Goal: Find specific page/section: Find specific page/section

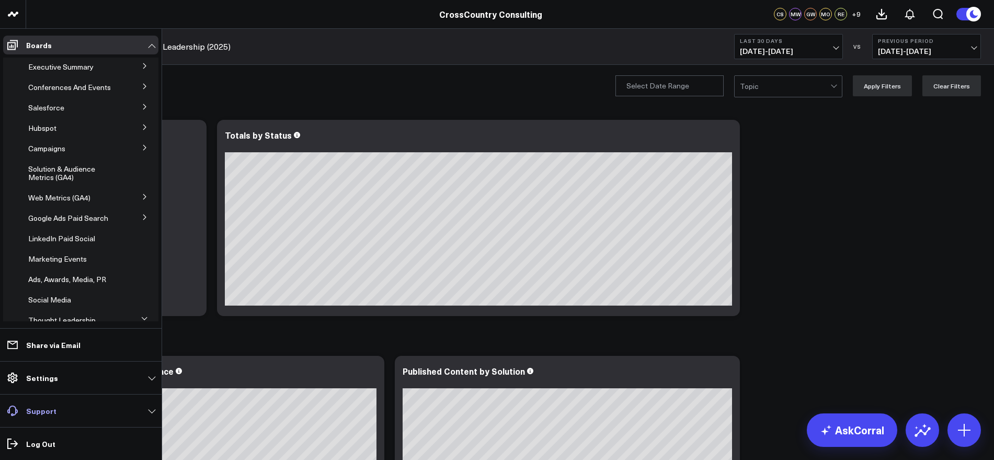
click at [152, 410] on link "Support" at bounding box center [80, 410] width 155 height 19
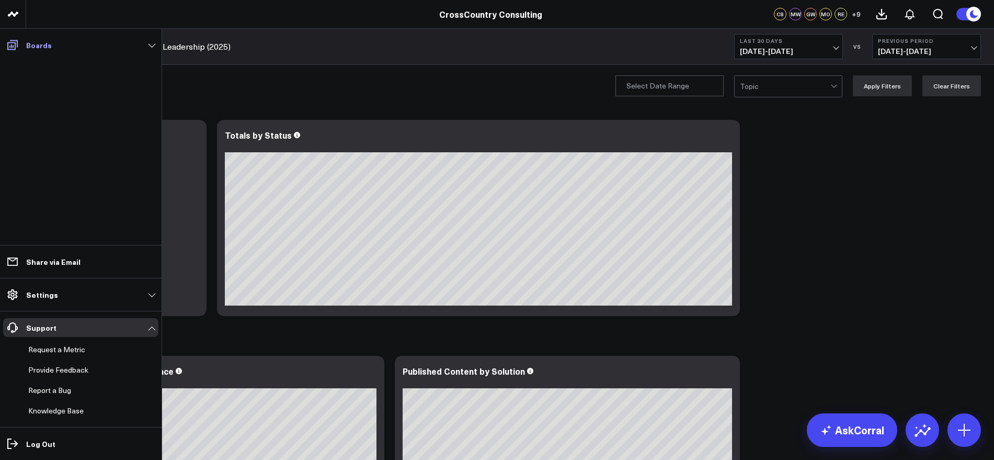
click at [142, 44] on link "Boards" at bounding box center [80, 45] width 155 height 19
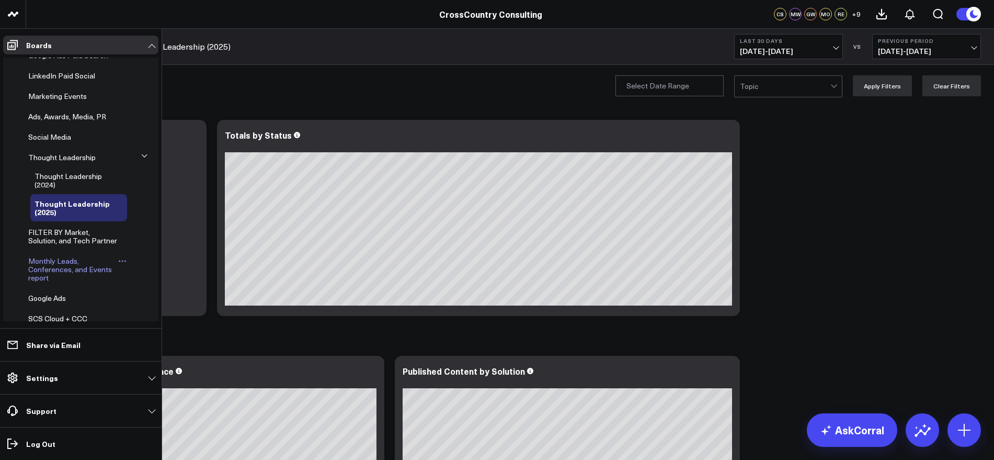
scroll to position [150, 0]
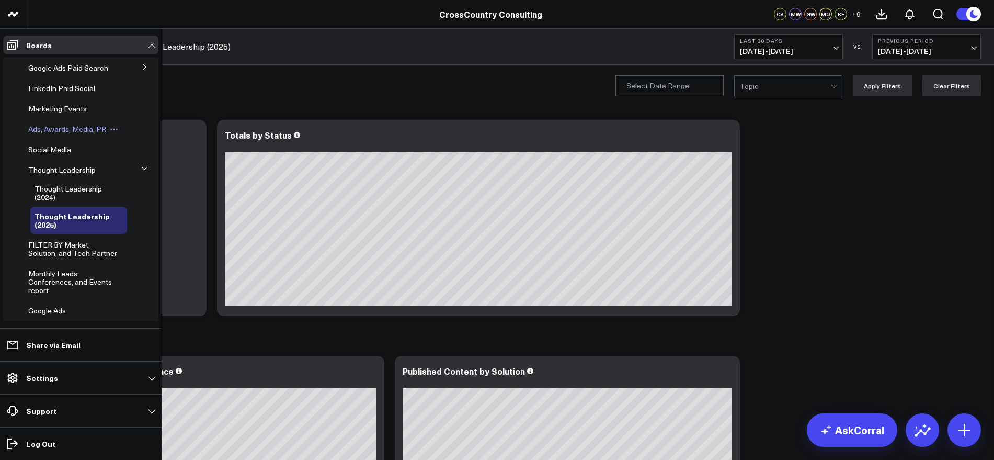
click at [76, 134] on span "Ads, Awards, Media, PR" at bounding box center [67, 129] width 78 height 10
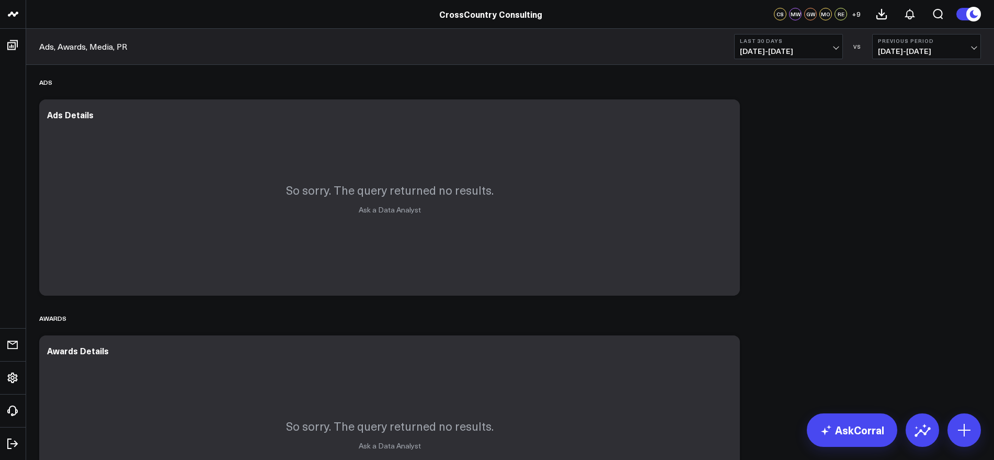
click at [843, 50] on div "Last 30 Days [DATE] - [DATE] VS Previous Period [DATE] - [DATE]" at bounding box center [857, 46] width 247 height 25
click at [838, 49] on button "Last 30 Days [DATE] - [DATE]" at bounding box center [788, 46] width 109 height 25
drag, startPoint x: 768, startPoint y: 335, endPoint x: 780, endPoint y: 321, distance: 19.0
click at [780, 321] on ul "[DATE] Last 7 Days Last 30 Days Last 60 Days Last 90 Days Last 365 Days Last We…" at bounding box center [788, 202] width 109 height 286
click at [777, 314] on link "YTD" at bounding box center [789, 314] width 108 height 20
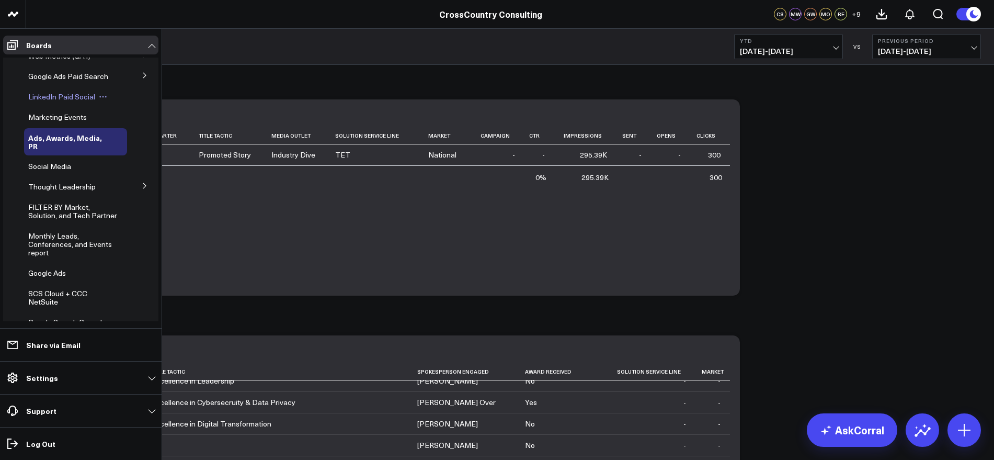
click at [77, 101] on span "LinkedIn Paid Social" at bounding box center [61, 97] width 67 height 10
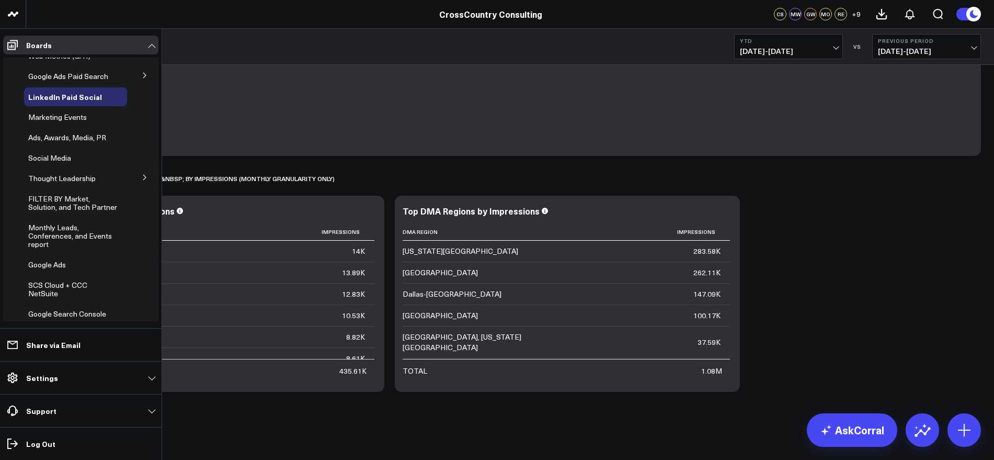
scroll to position [133, 0]
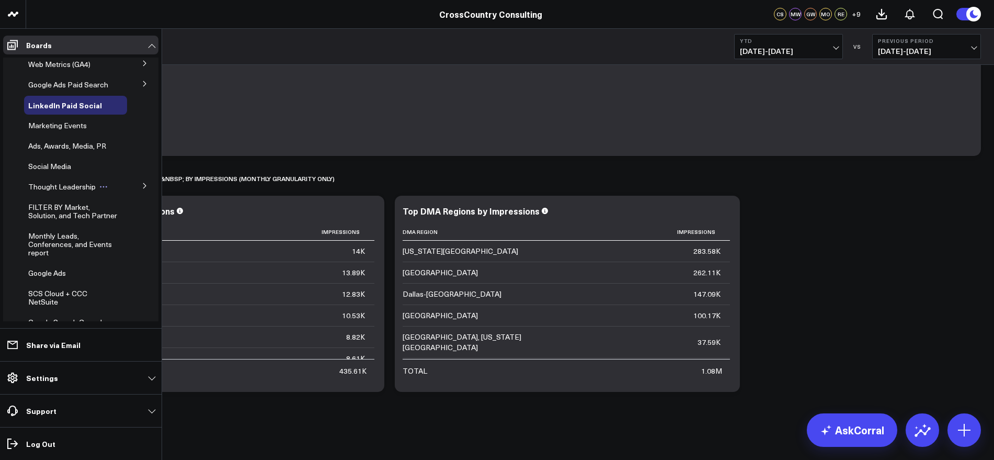
click at [78, 191] on span "Thought Leadership" at bounding box center [61, 187] width 67 height 10
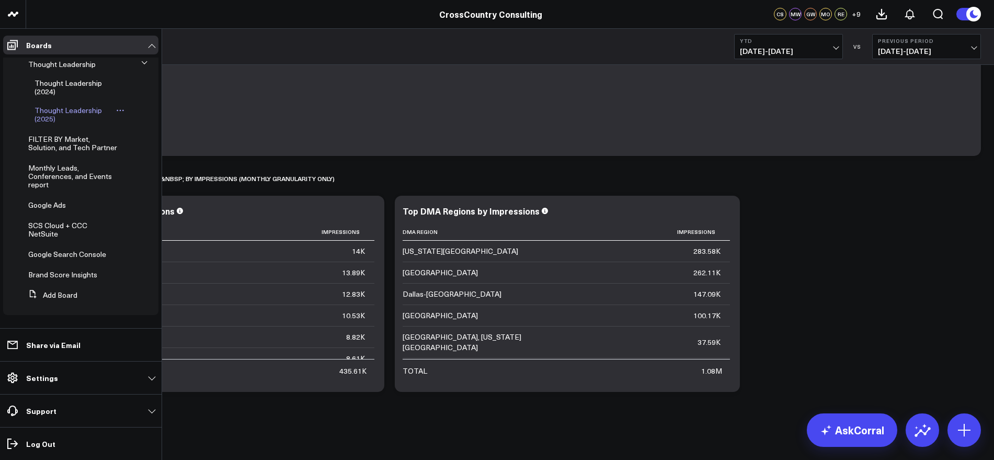
scroll to position [281, 0]
click at [66, 224] on span "SCS Cloud + CCC NetSuite" at bounding box center [57, 229] width 59 height 18
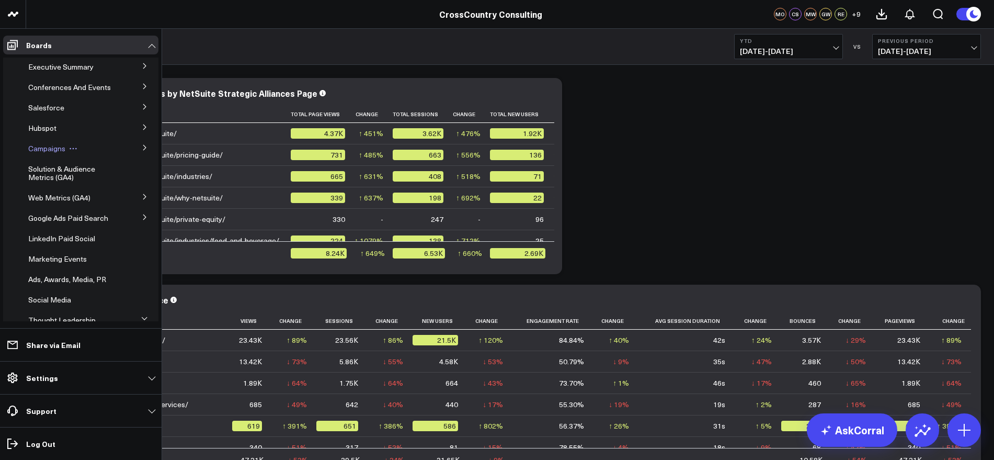
click at [71, 150] on icon at bounding box center [71, 149] width 2 height 2
click at [23, 158] on li "Campaigns Edit Name Edit Permissions Duplicate Board Delete Board SCS Acquisiti…" at bounding box center [80, 148] width 155 height 19
click at [40, 153] on span "Campaigns" at bounding box center [46, 148] width 37 height 10
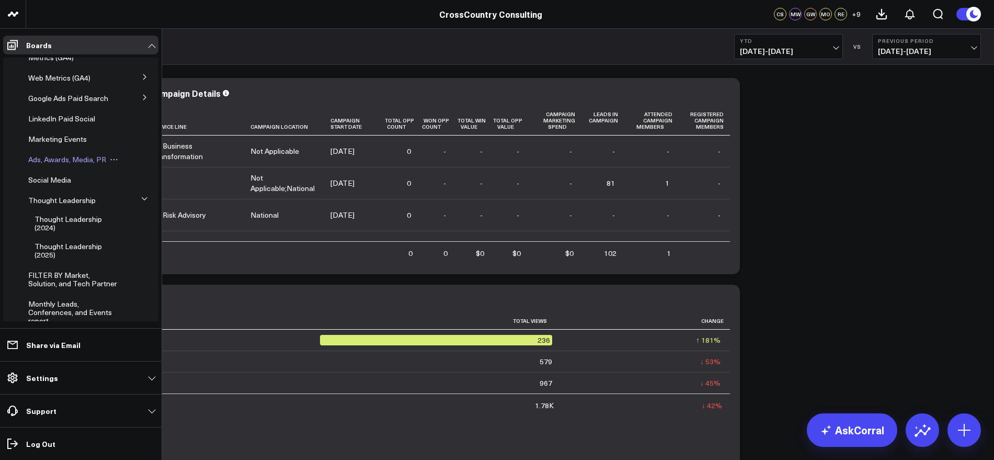
scroll to position [196, 0]
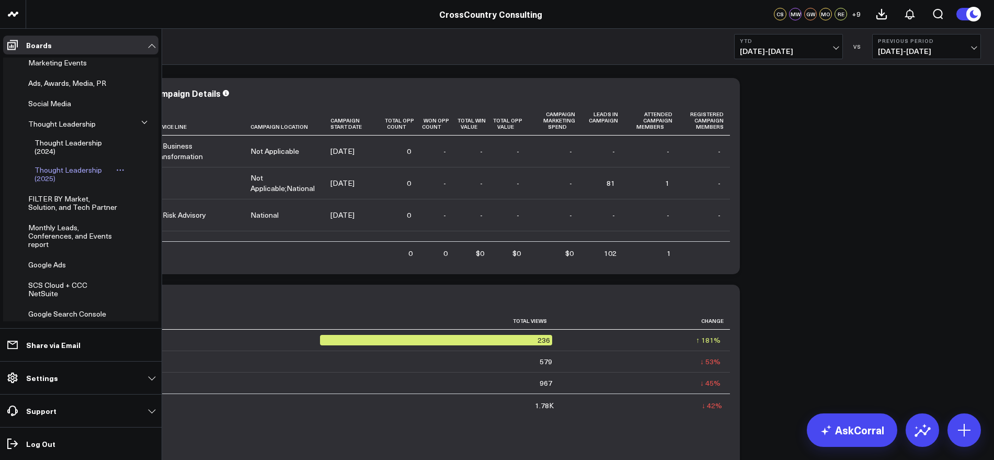
click at [84, 183] on span "Thought Leadership (2025)" at bounding box center [68, 174] width 67 height 18
